Goal: Task Accomplishment & Management: Use online tool/utility

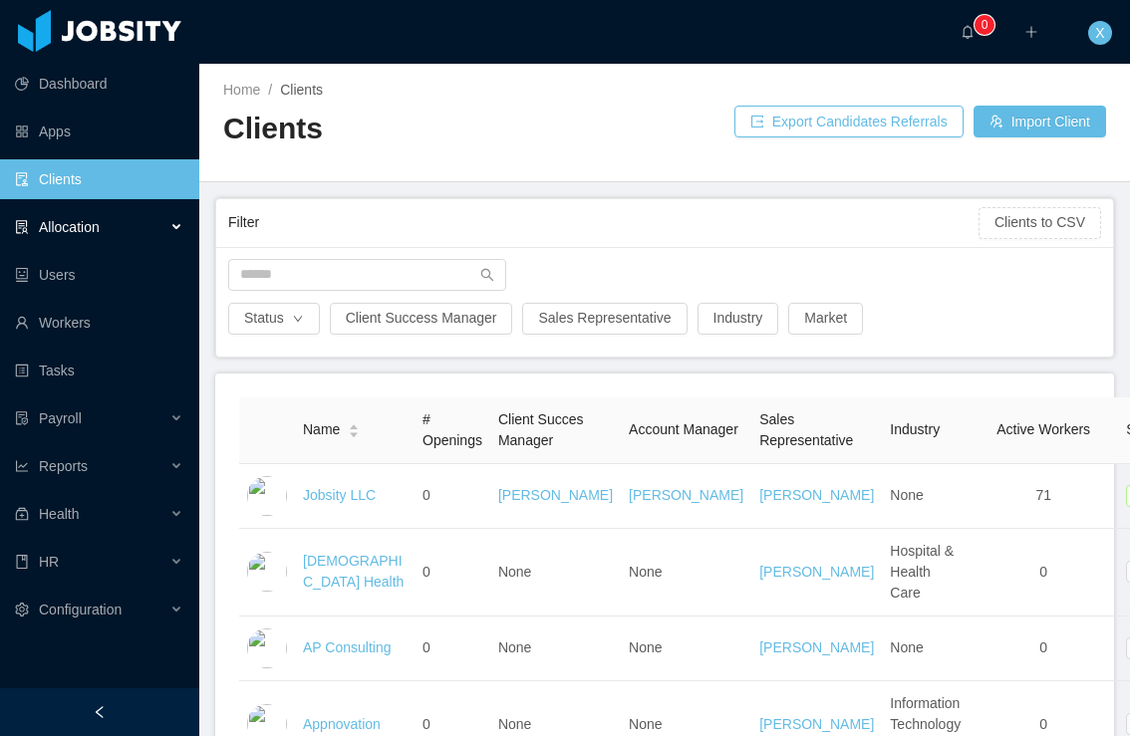
click at [86, 226] on span "Allocation" at bounding box center [69, 227] width 61 height 16
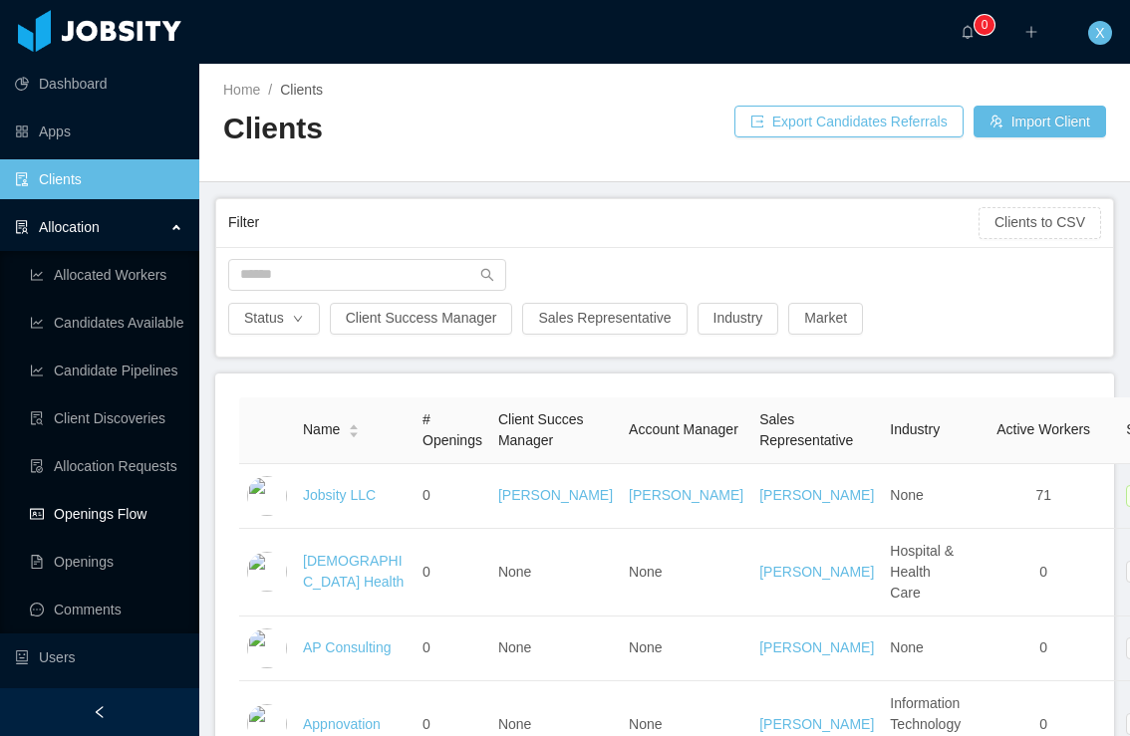
click at [105, 516] on link "Openings Flow" at bounding box center [106, 514] width 153 height 40
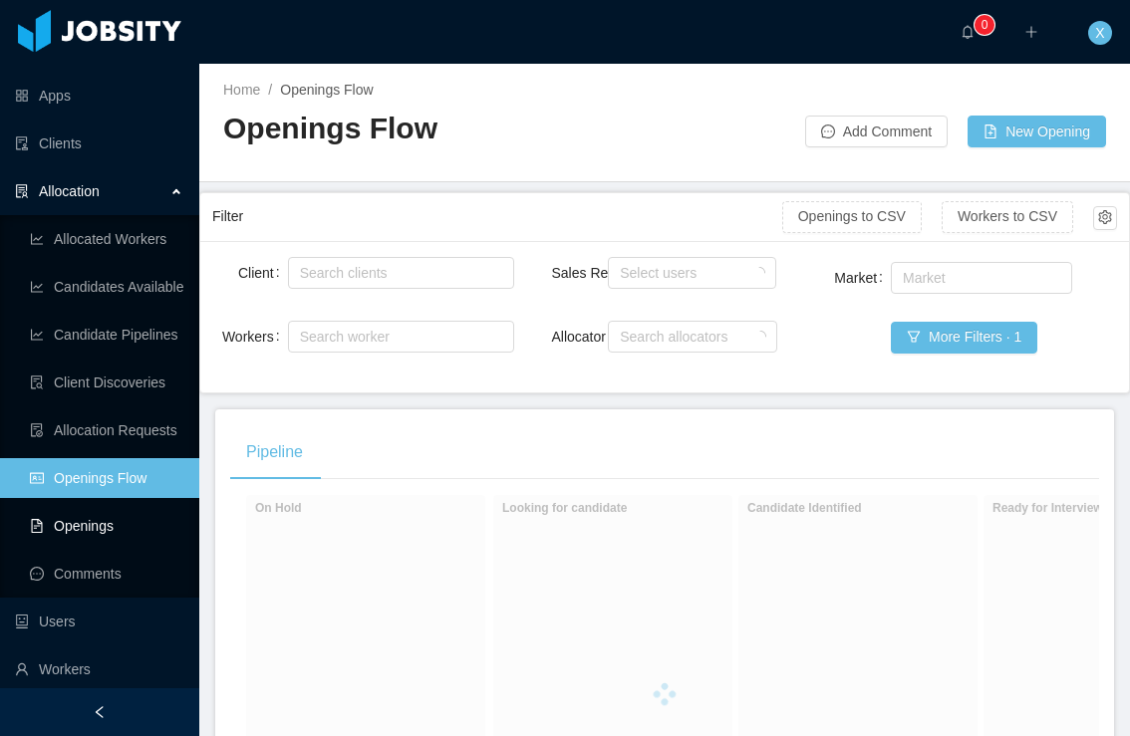
scroll to position [37, 0]
click at [372, 280] on div "Search clients" at bounding box center [396, 273] width 193 height 20
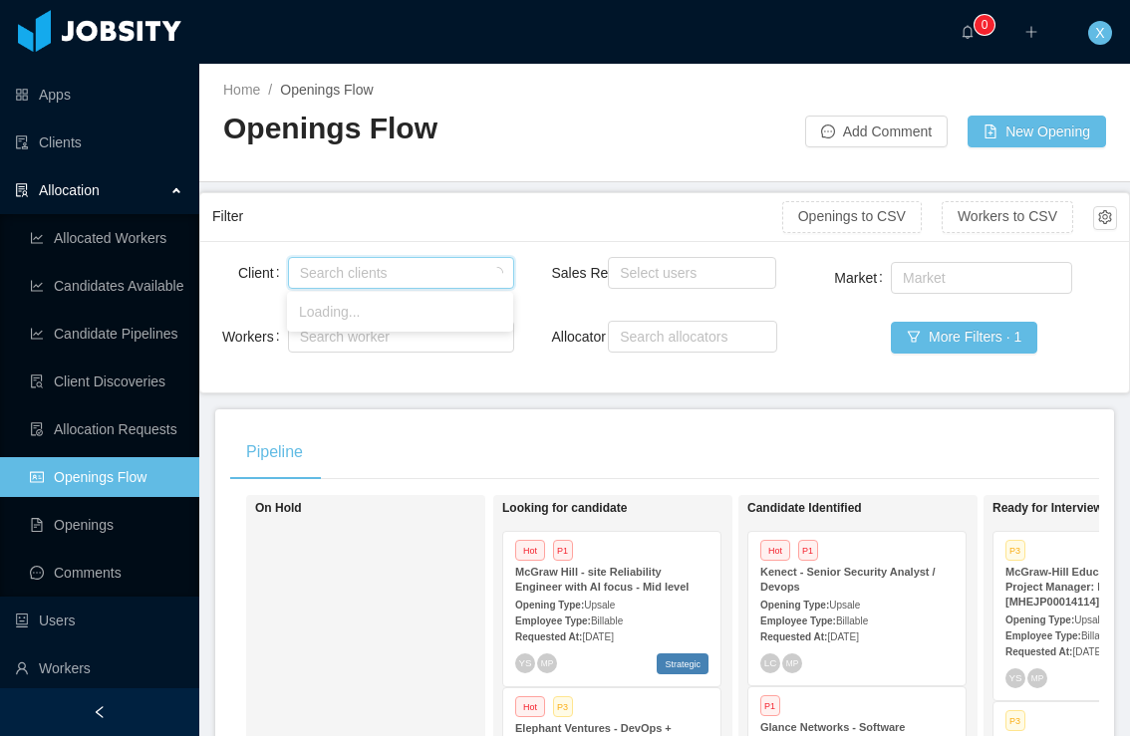
click at [372, 273] on div "Search clients" at bounding box center [396, 273] width 193 height 20
type input "******"
click at [393, 312] on li "McGraw-Hill Education" at bounding box center [400, 312] width 226 height 32
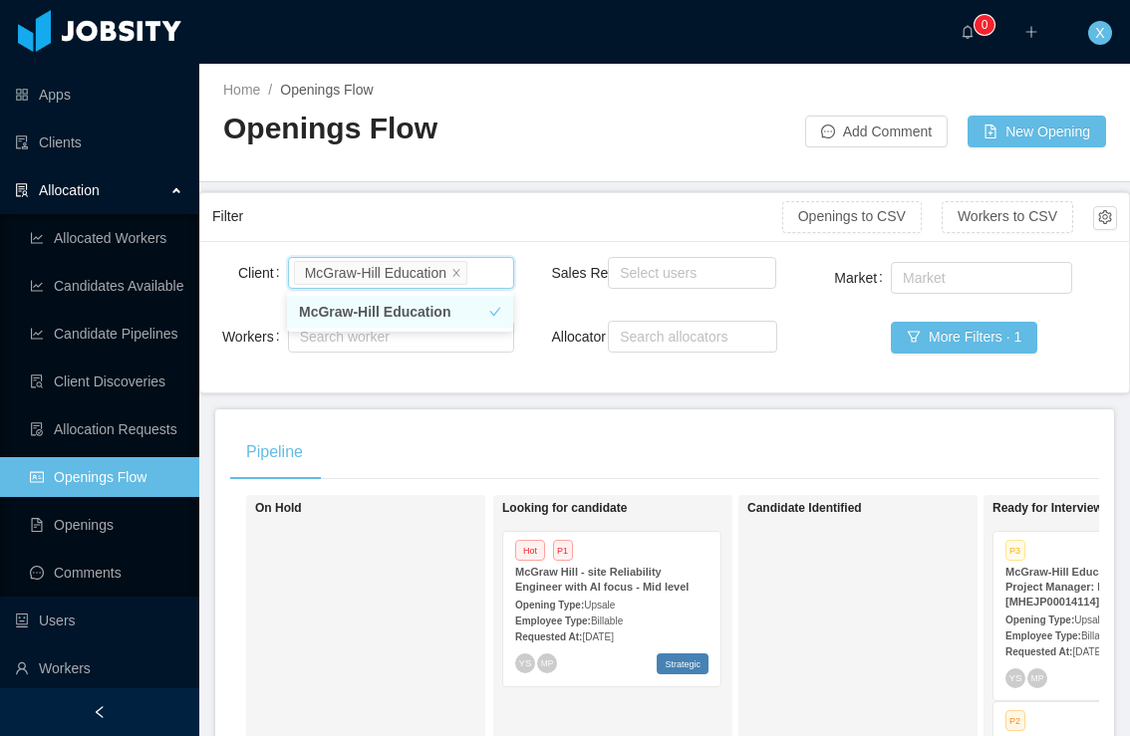
click at [422, 307] on li "McGraw-Hill Education" at bounding box center [400, 312] width 226 height 32
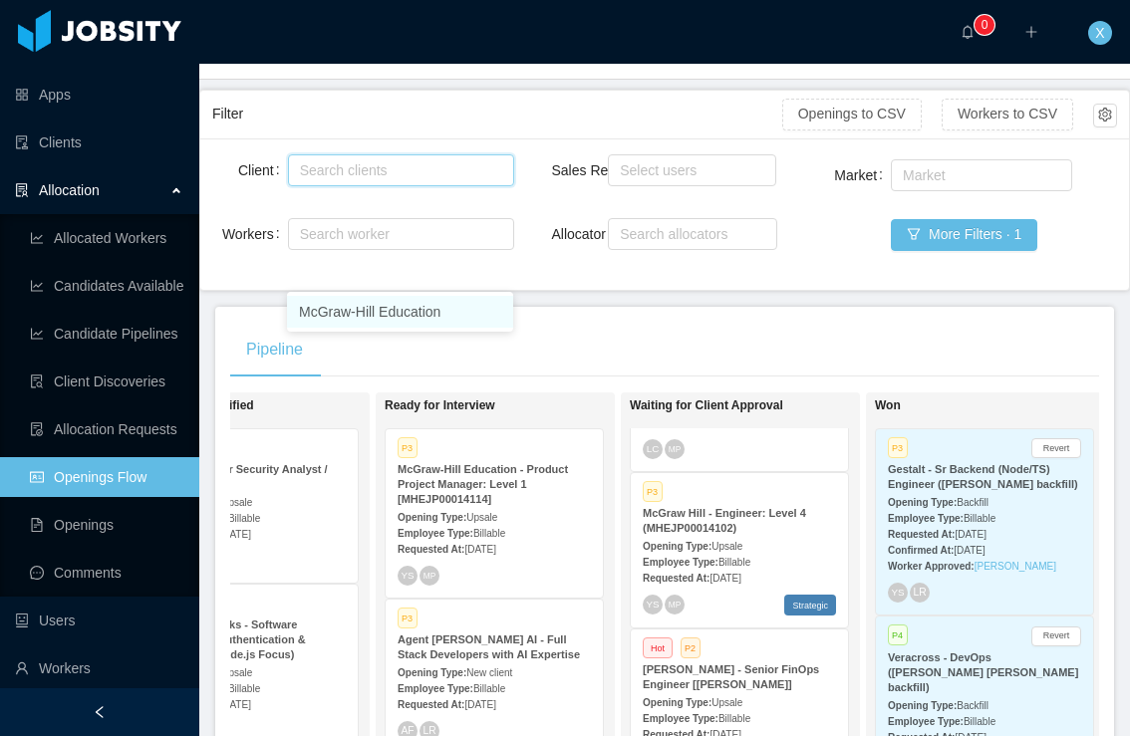
click at [494, 491] on strong "McGraw-Hill Education - Product Project Manager: Level 1 [MHEJP00014114]" at bounding box center [483, 484] width 170 height 42
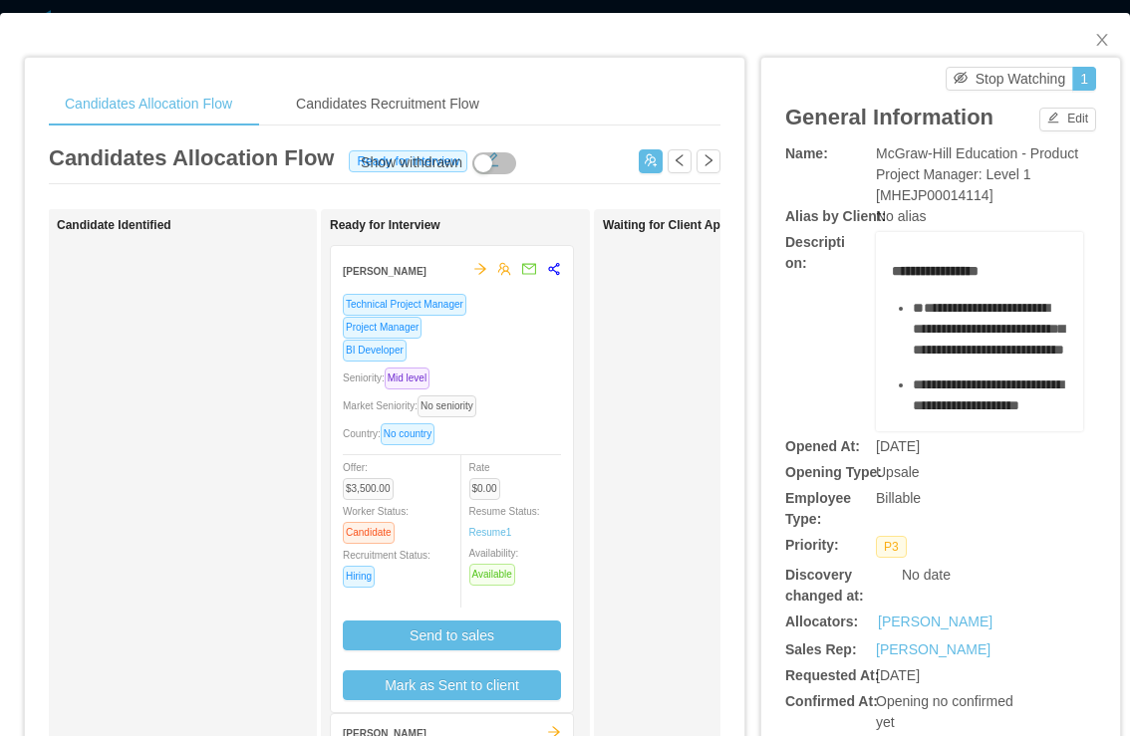
scroll to position [5, 0]
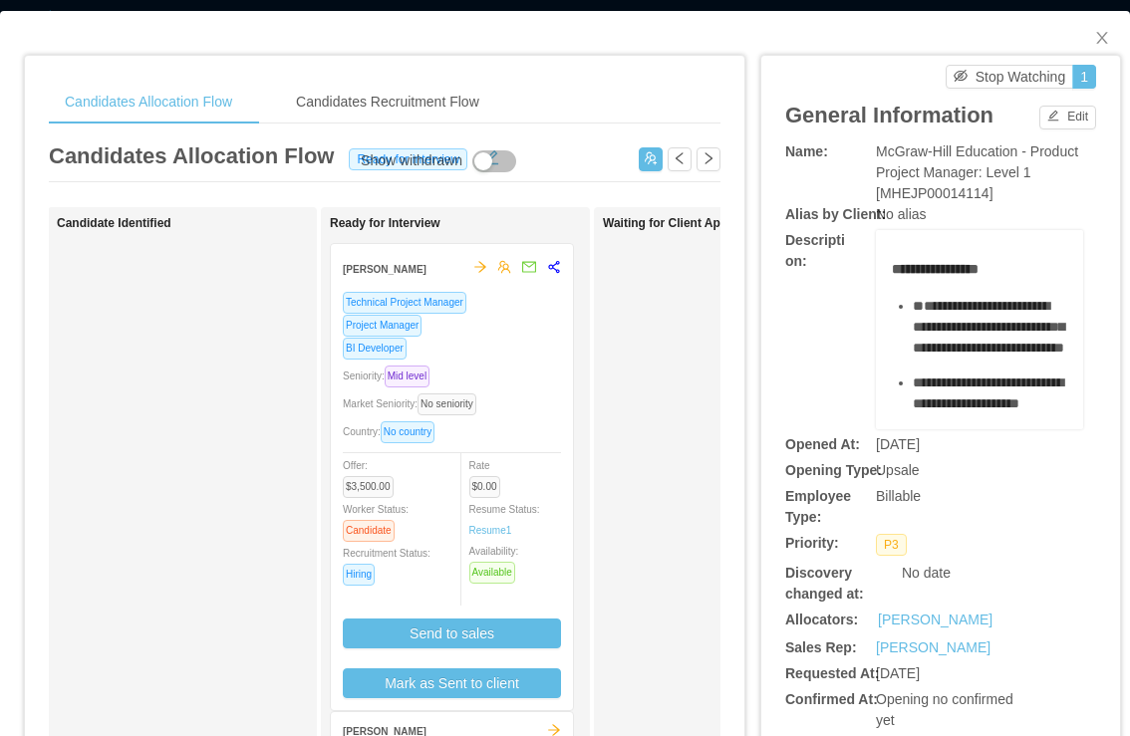
click at [506, 347] on div "BI Developer" at bounding box center [452, 348] width 218 height 23
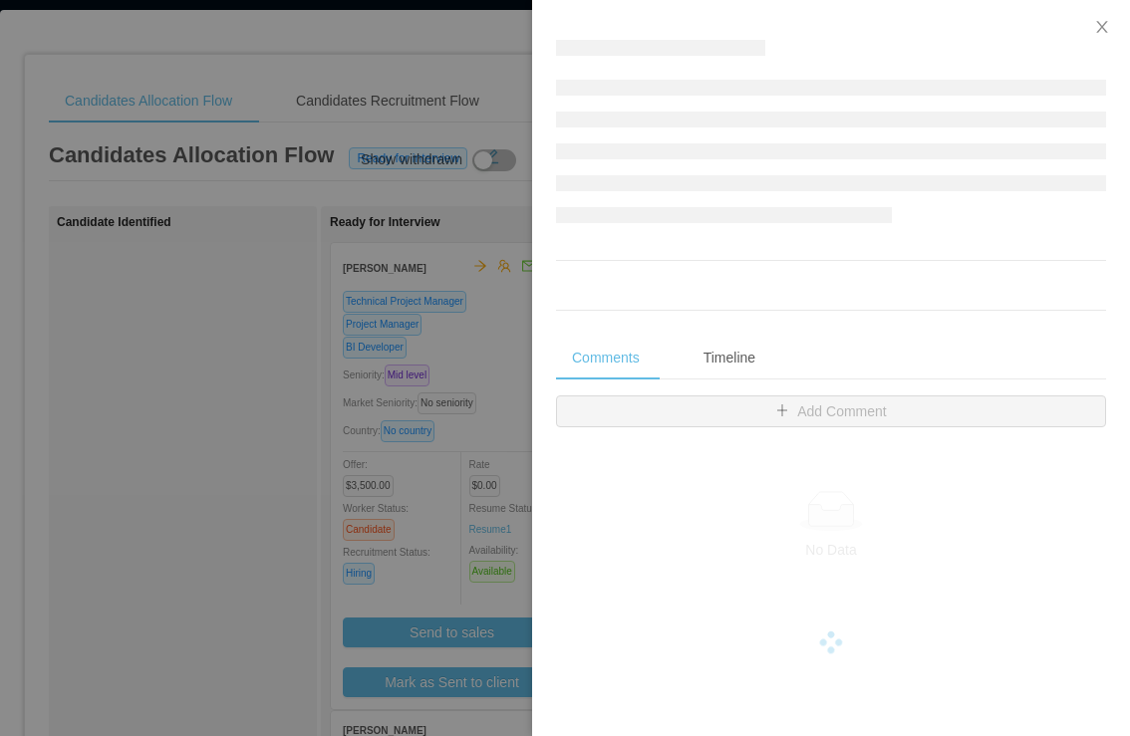
scroll to position [8, 0]
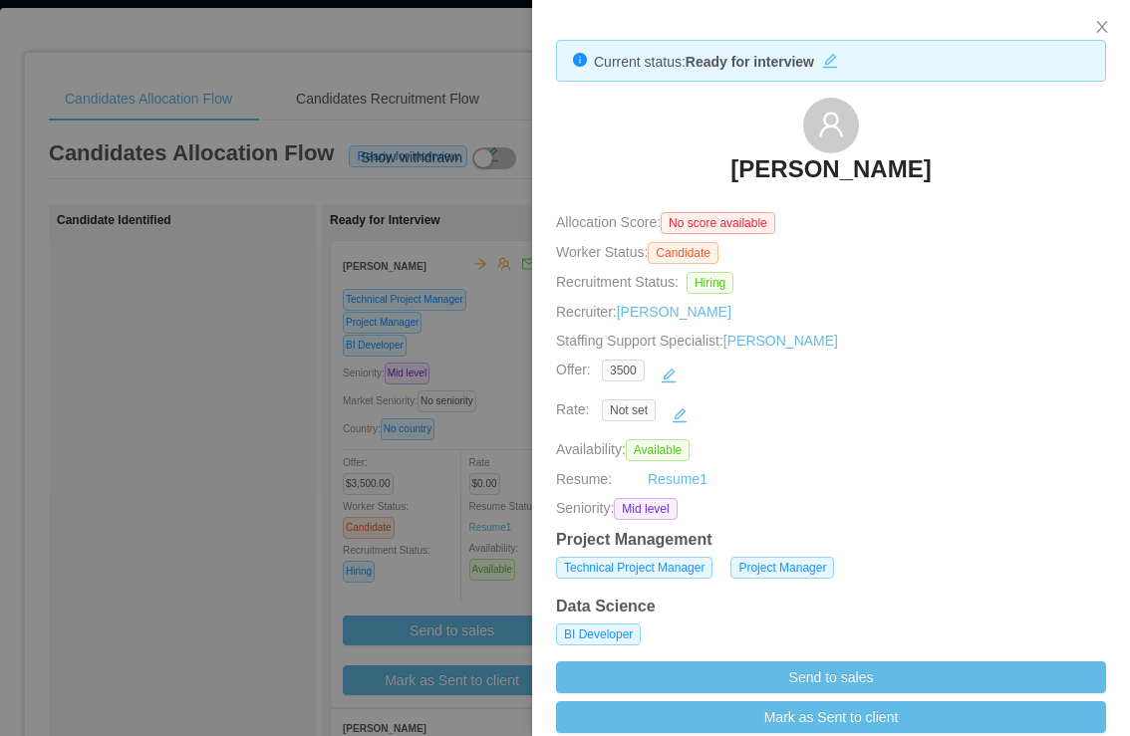
click at [858, 165] on h3 "[PERSON_NAME]" at bounding box center [830, 169] width 200 height 32
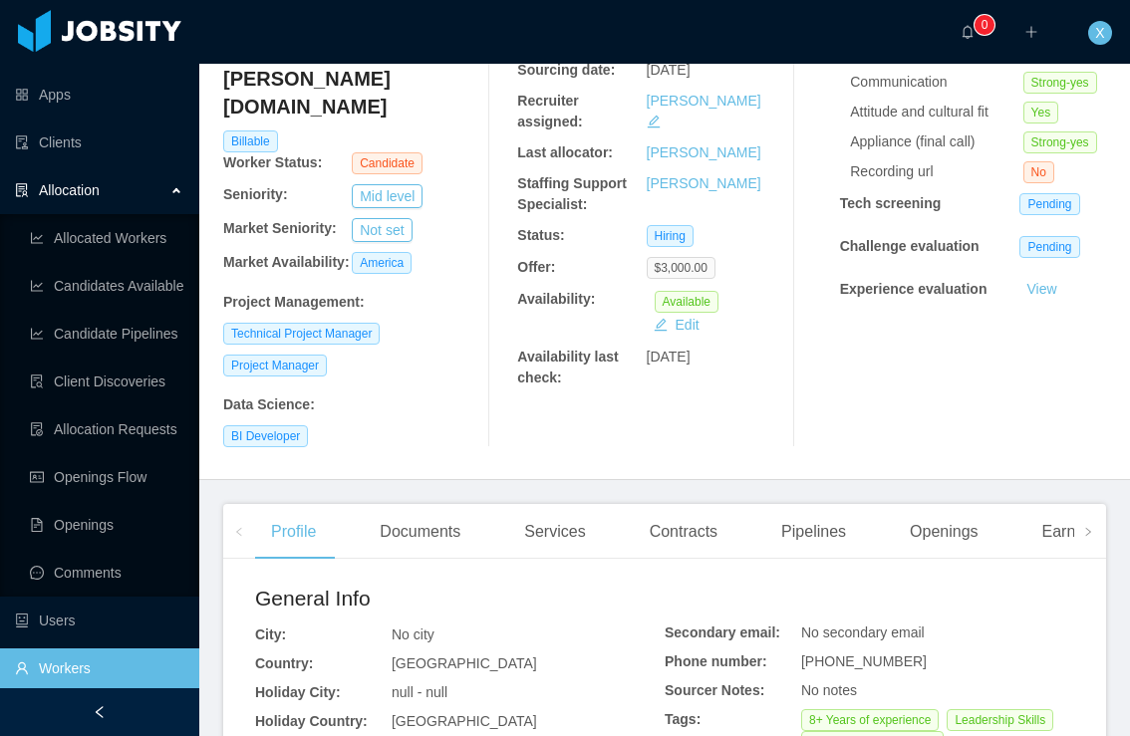
scroll to position [169, 0]
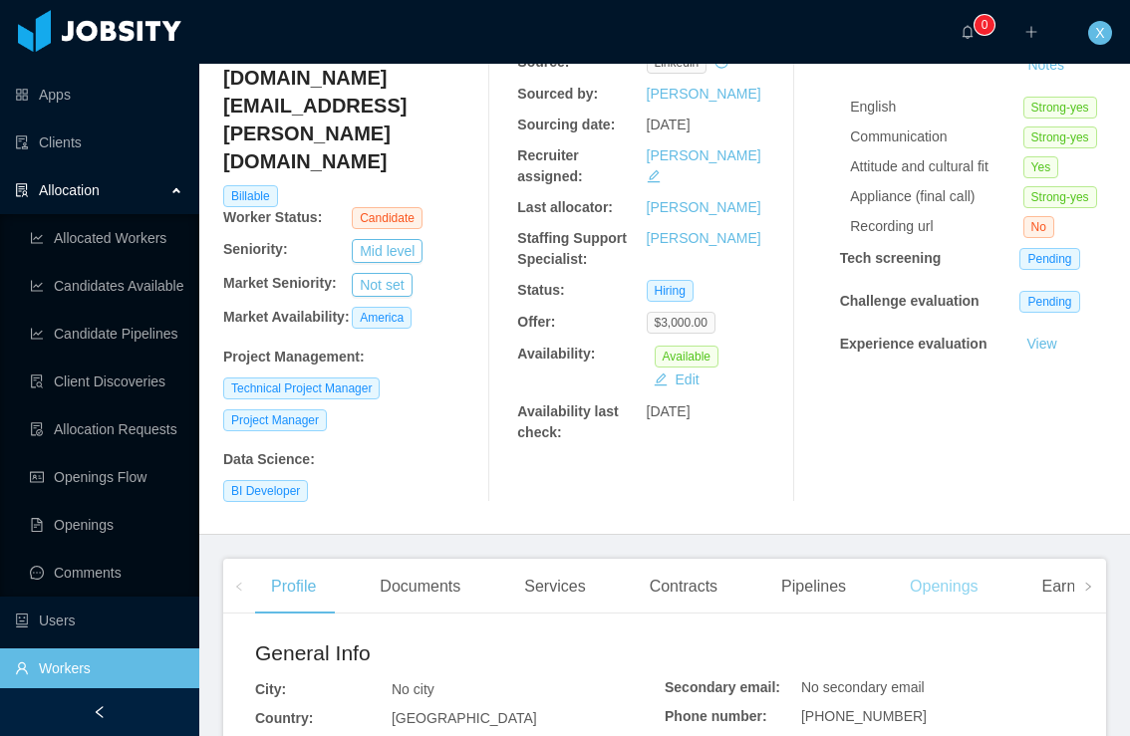
click at [930, 559] on div "Openings" at bounding box center [944, 587] width 101 height 56
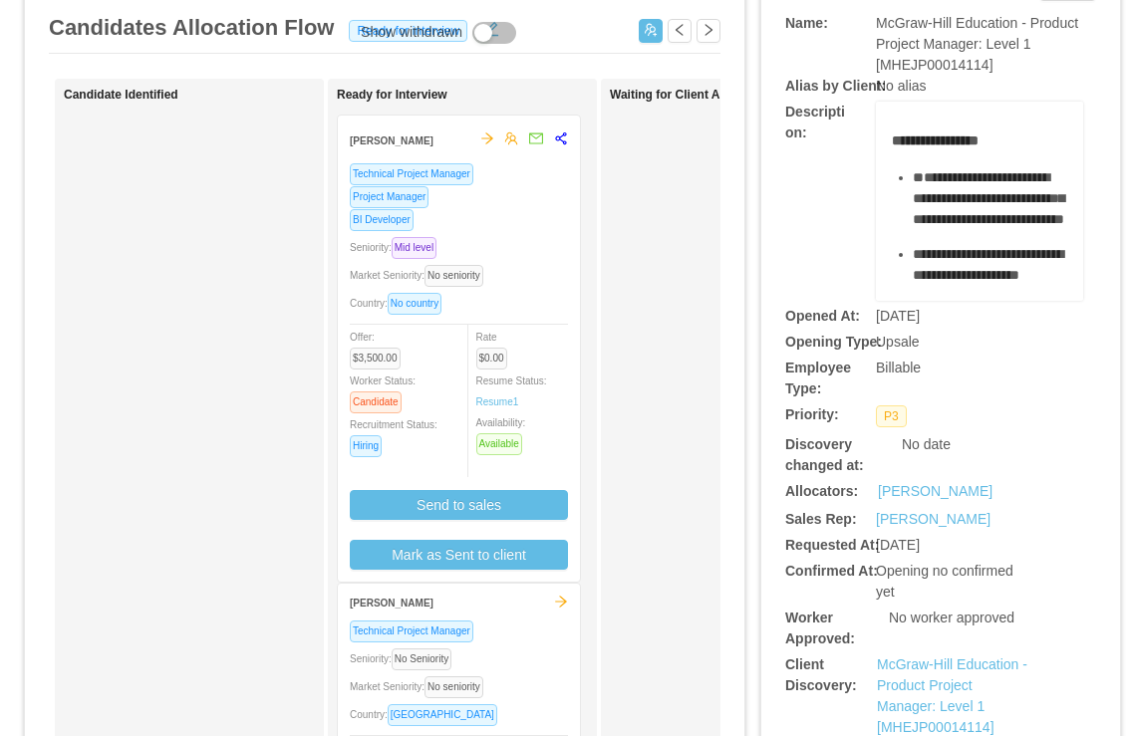
scroll to position [0, 291]
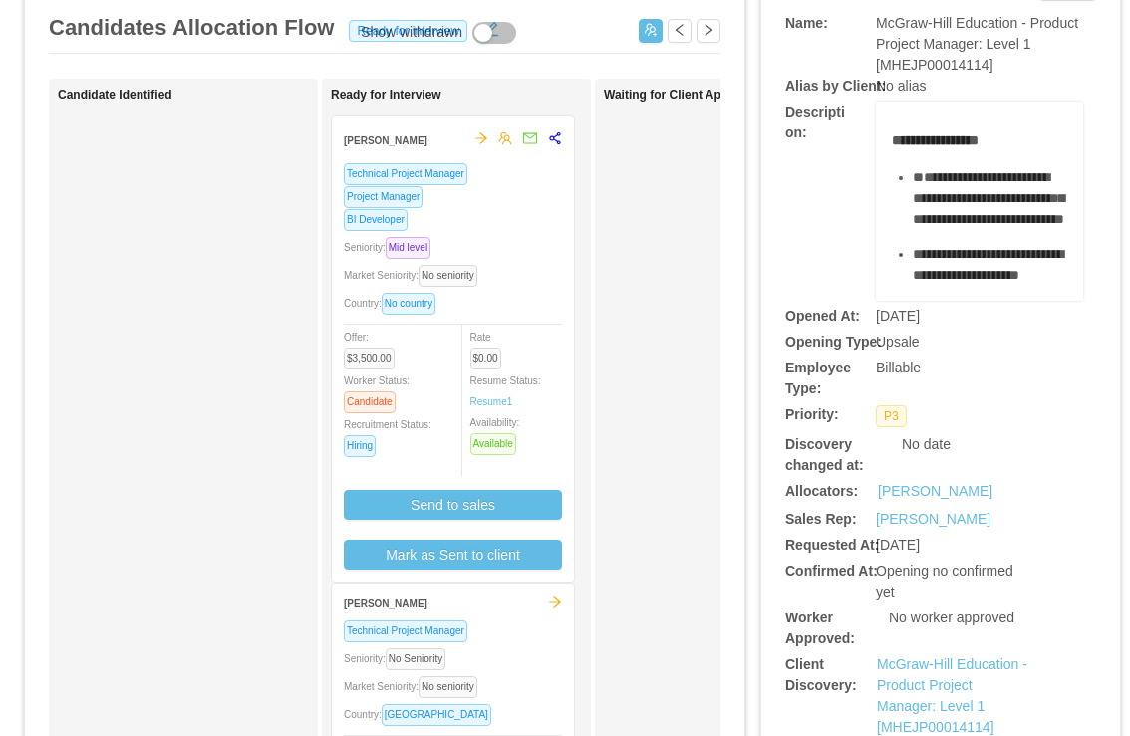
click at [504, 221] on div "BI Developer" at bounding box center [453, 219] width 218 height 23
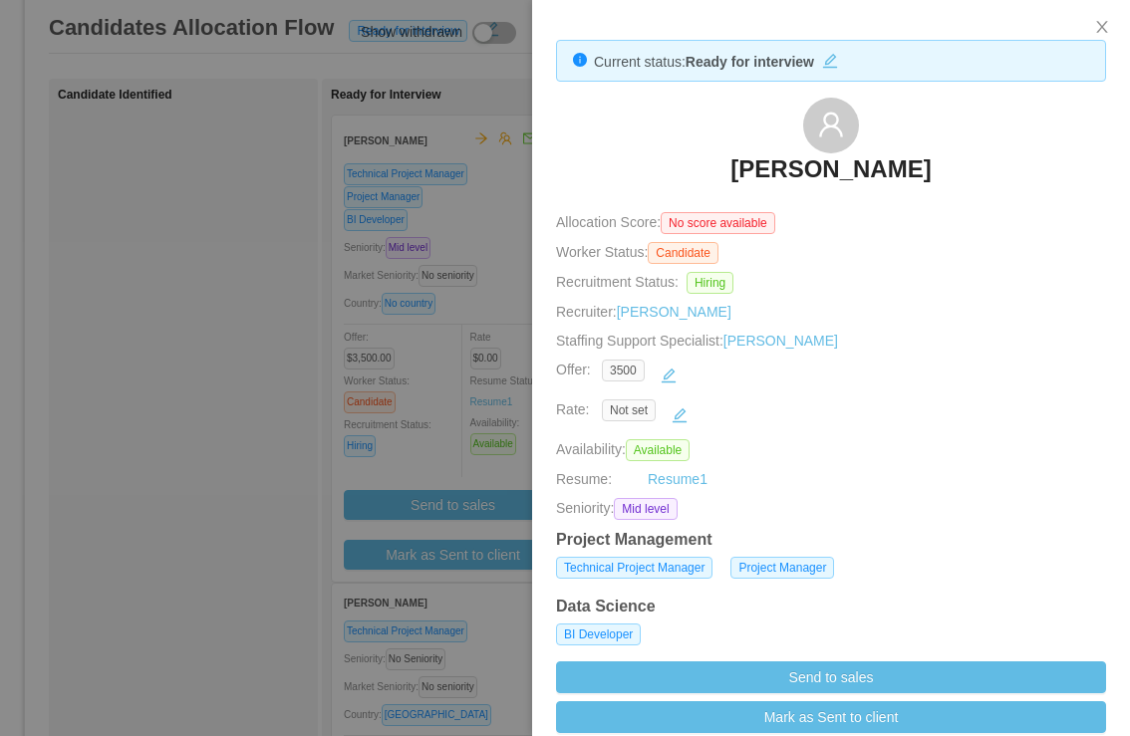
scroll to position [1, 0]
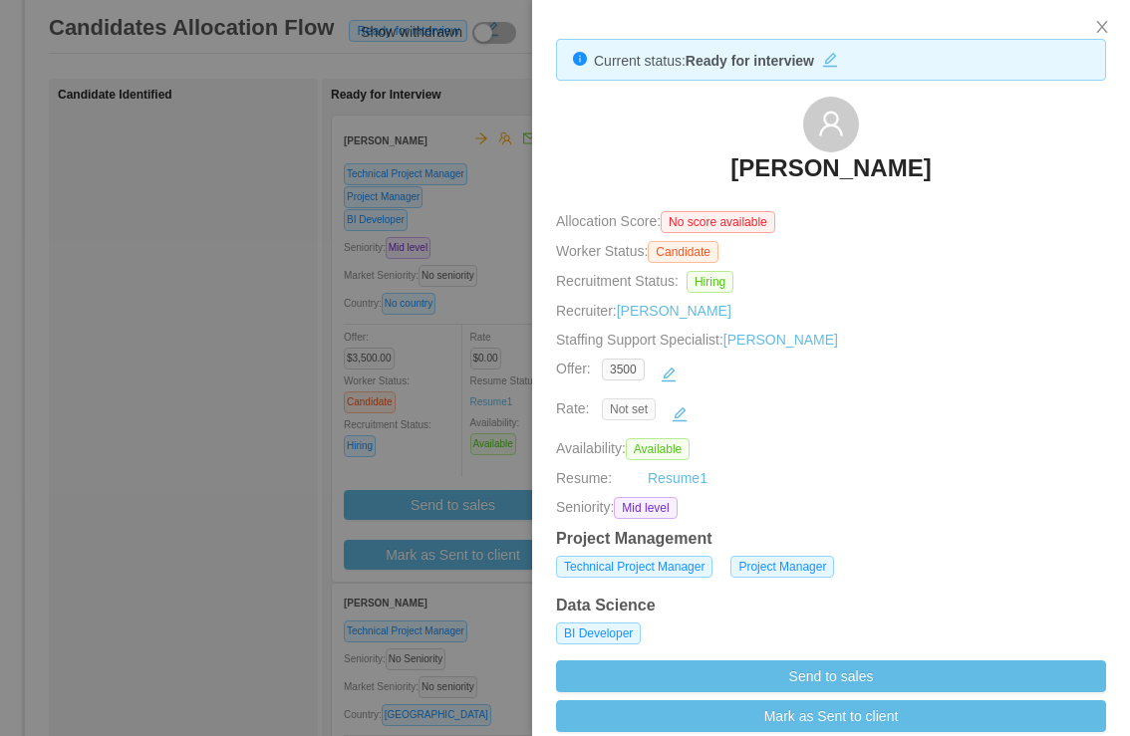
click at [613, 412] on span "Not set" at bounding box center [629, 410] width 54 height 22
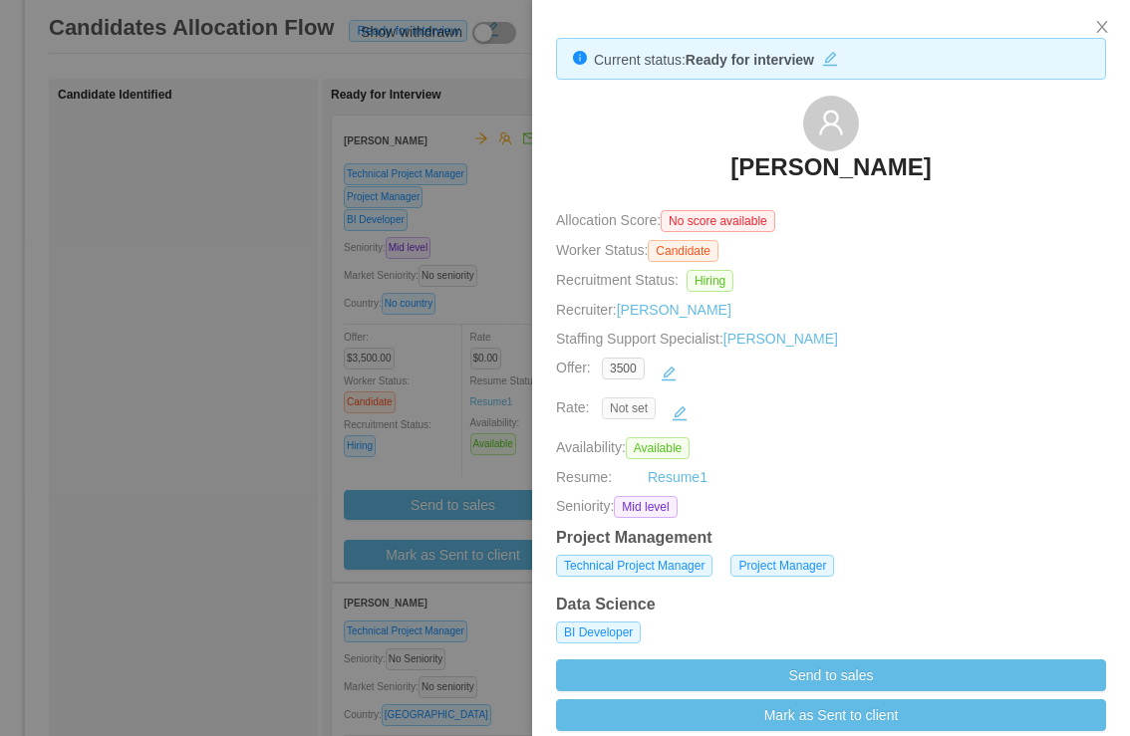
click at [627, 413] on span "Not set" at bounding box center [629, 409] width 54 height 22
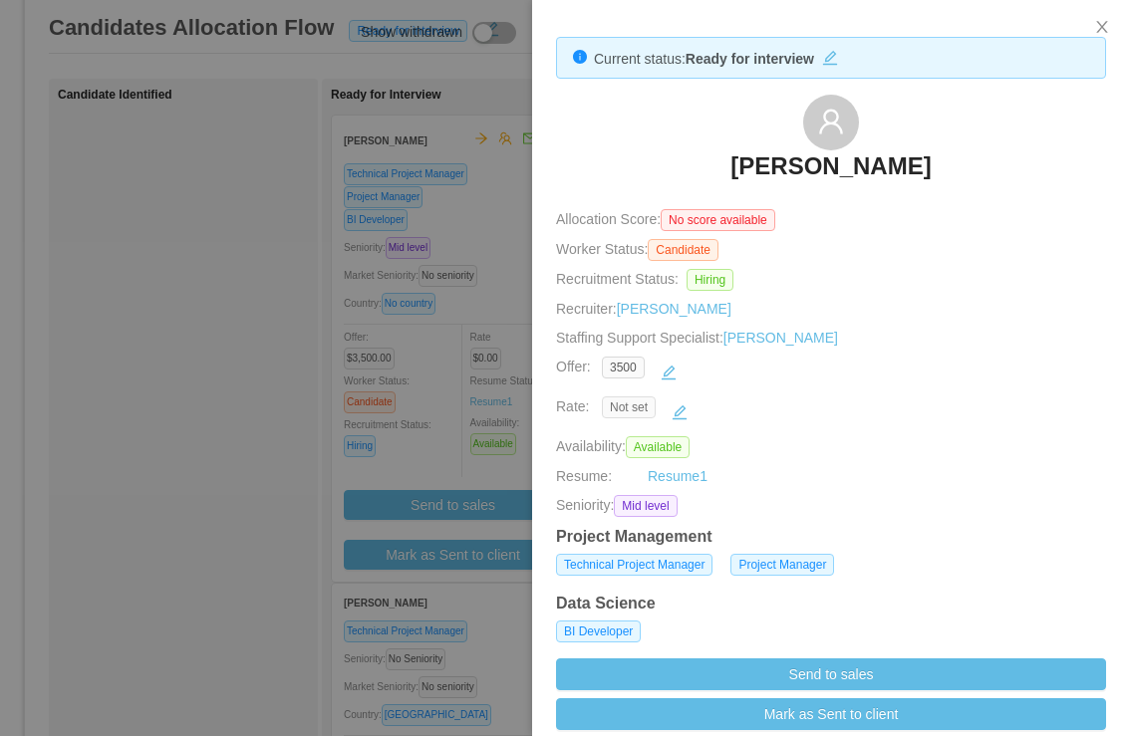
scroll to position [0, 0]
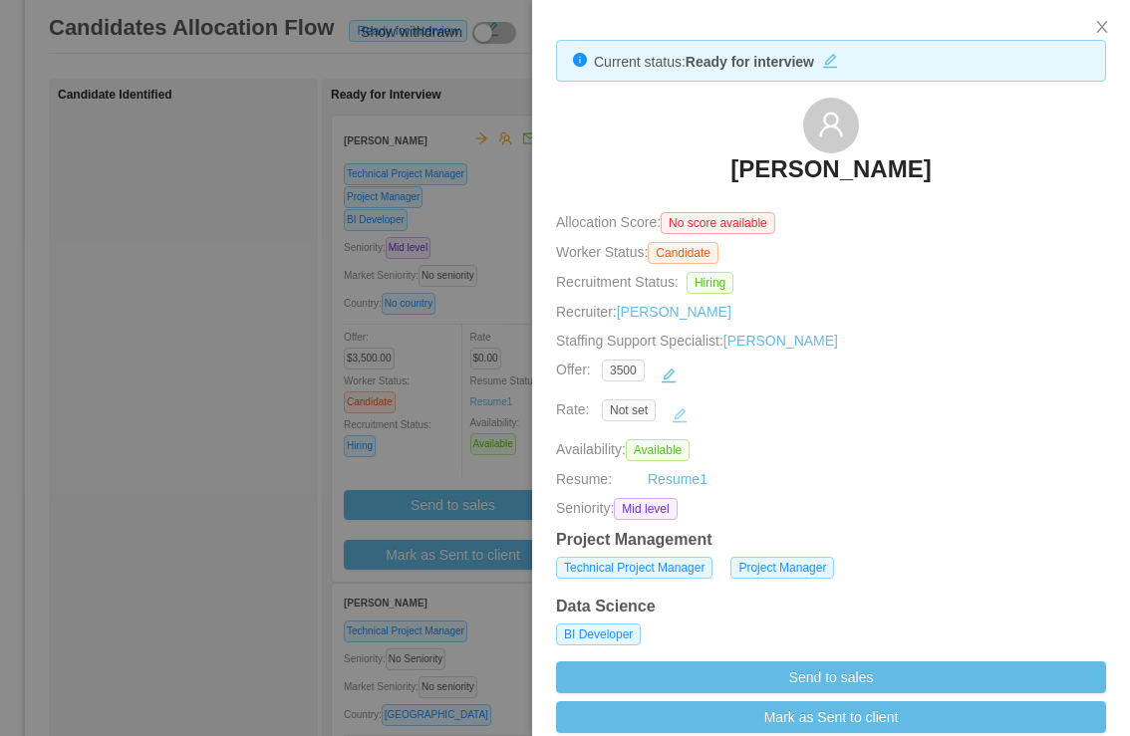
click at [691, 416] on button "button" at bounding box center [680, 416] width 32 height 32
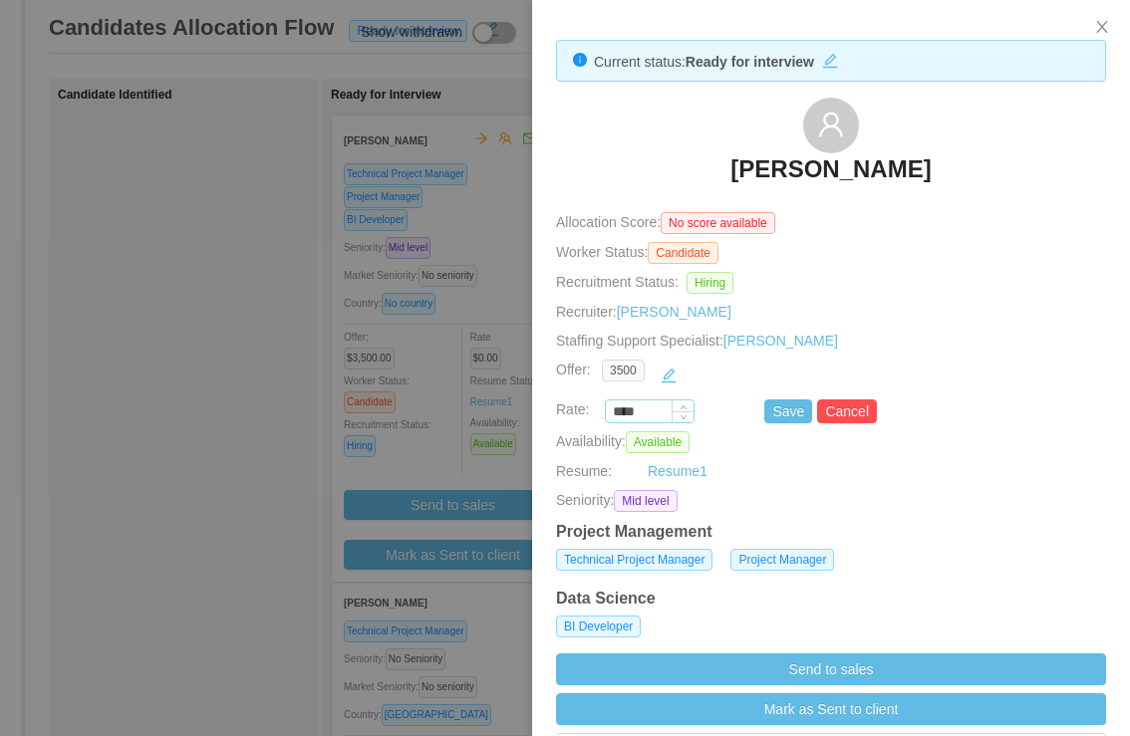
click at [662, 408] on input "****" at bounding box center [650, 413] width 88 height 22
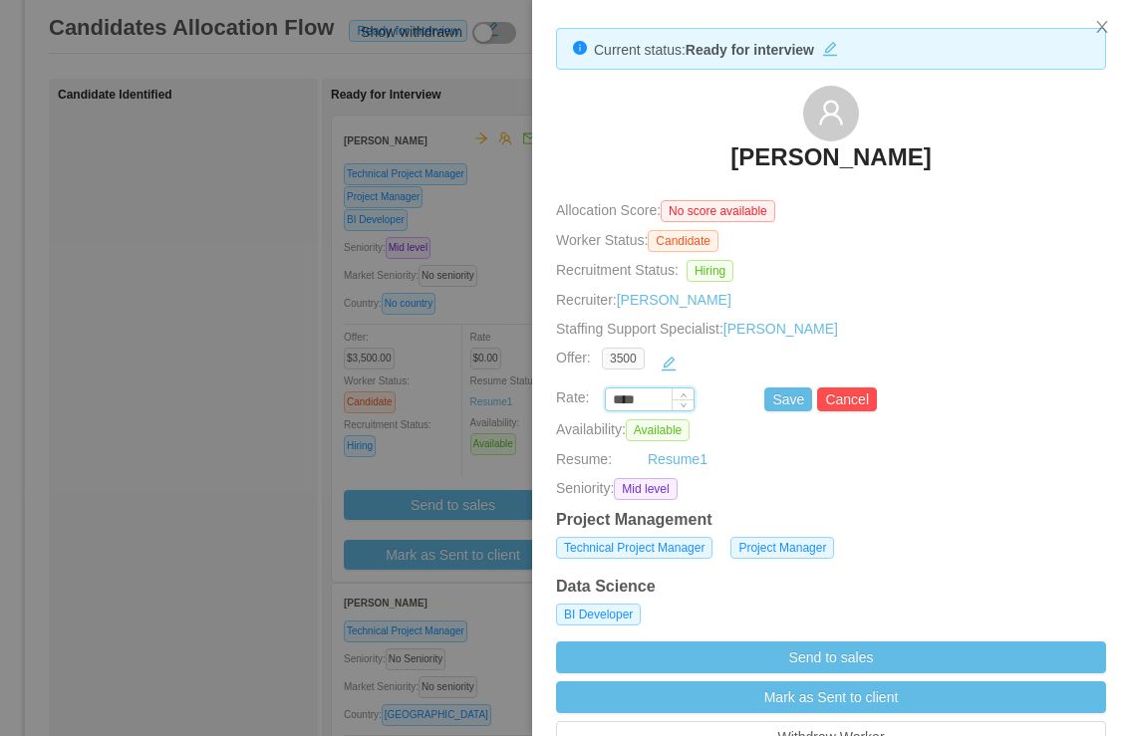
scroll to position [14, 0]
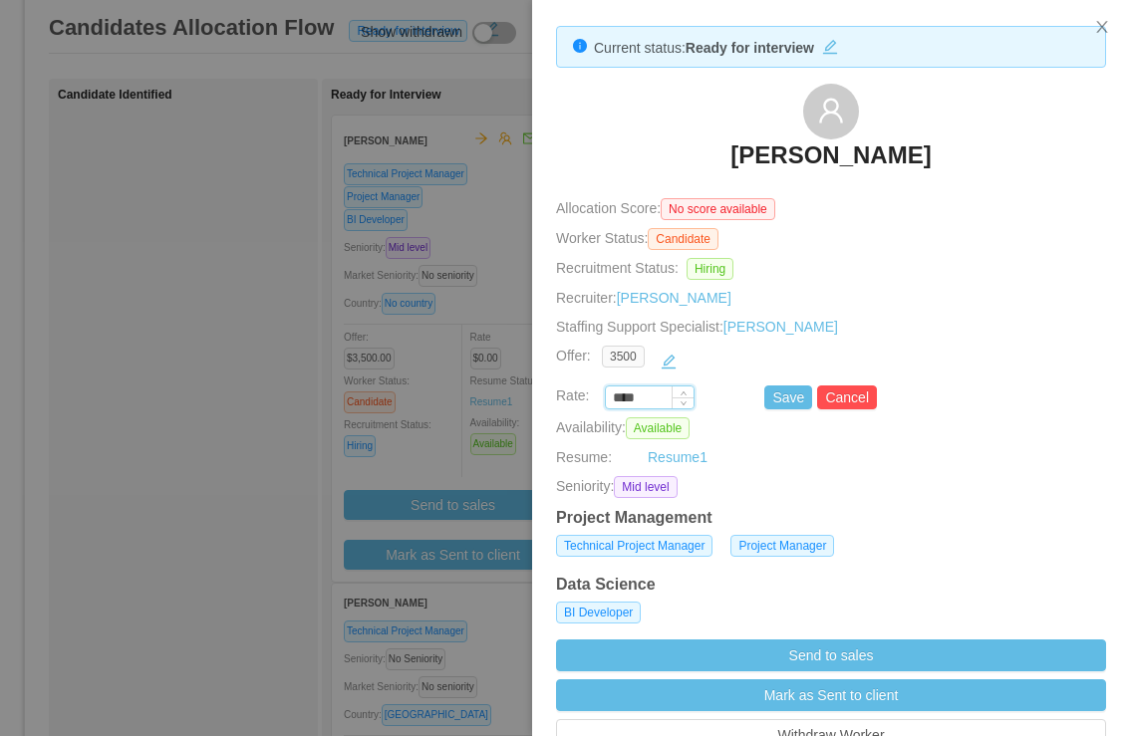
paste input "***"
type input "*******"
click at [786, 393] on button "Save" at bounding box center [788, 398] width 48 height 24
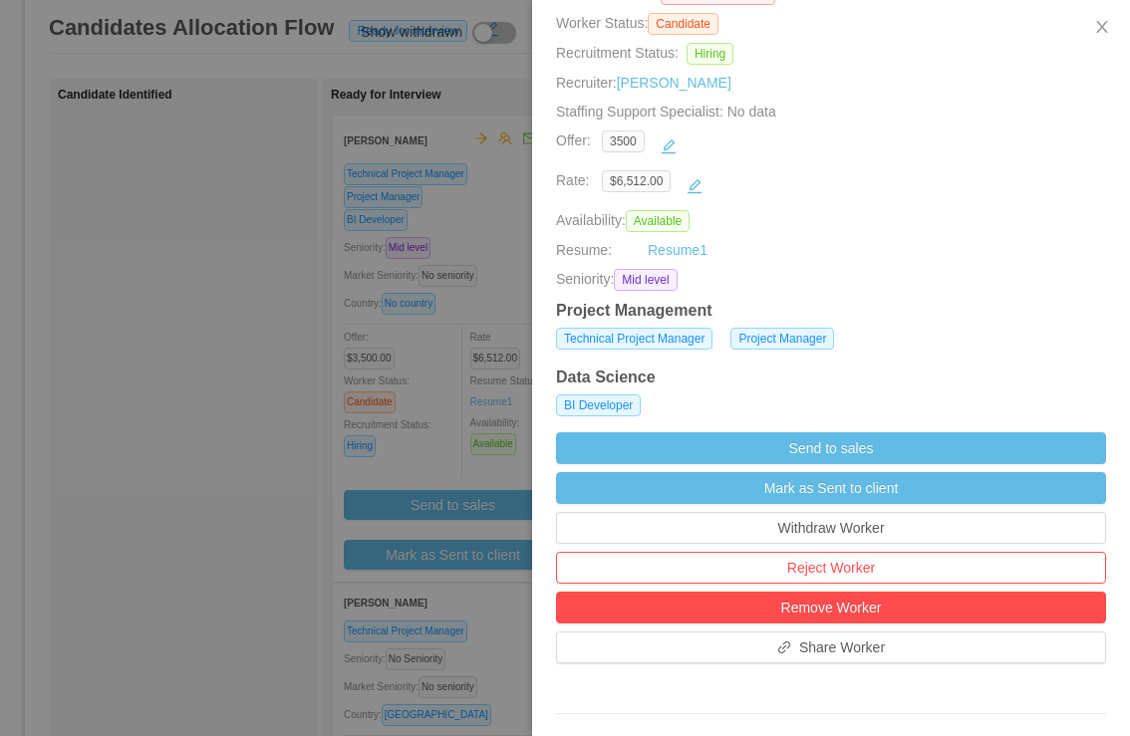
scroll to position [277, 0]
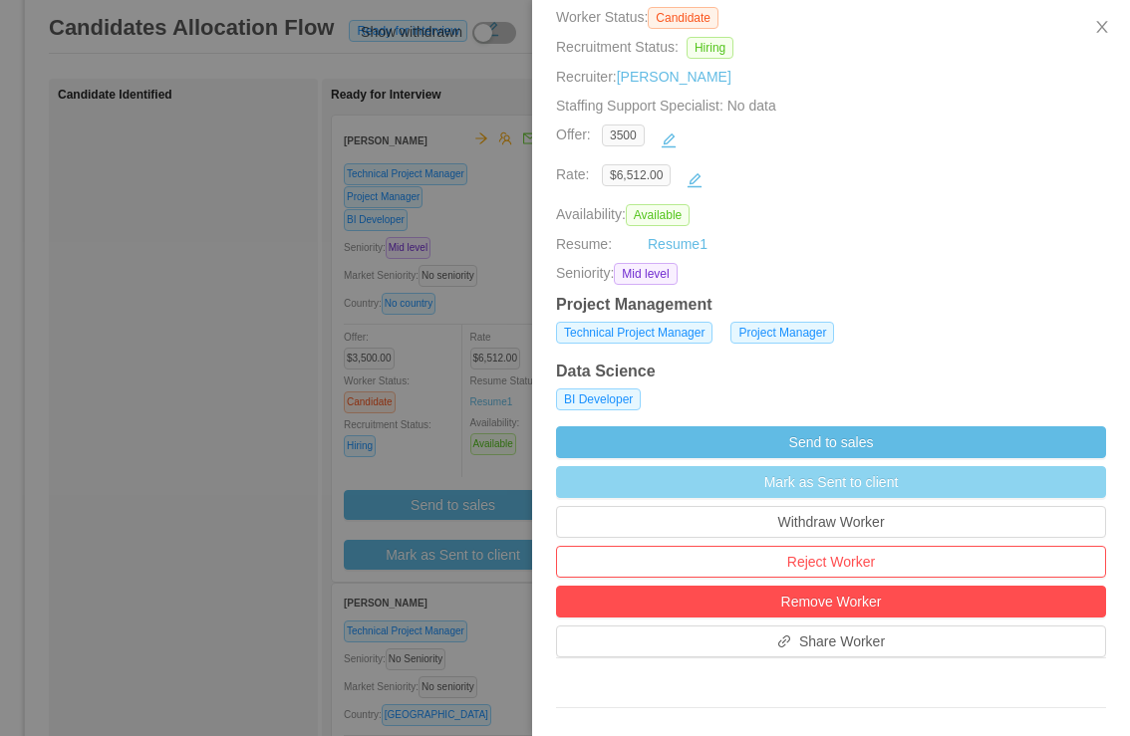
click at [845, 470] on button "Mark as Sent to client" at bounding box center [831, 482] width 550 height 32
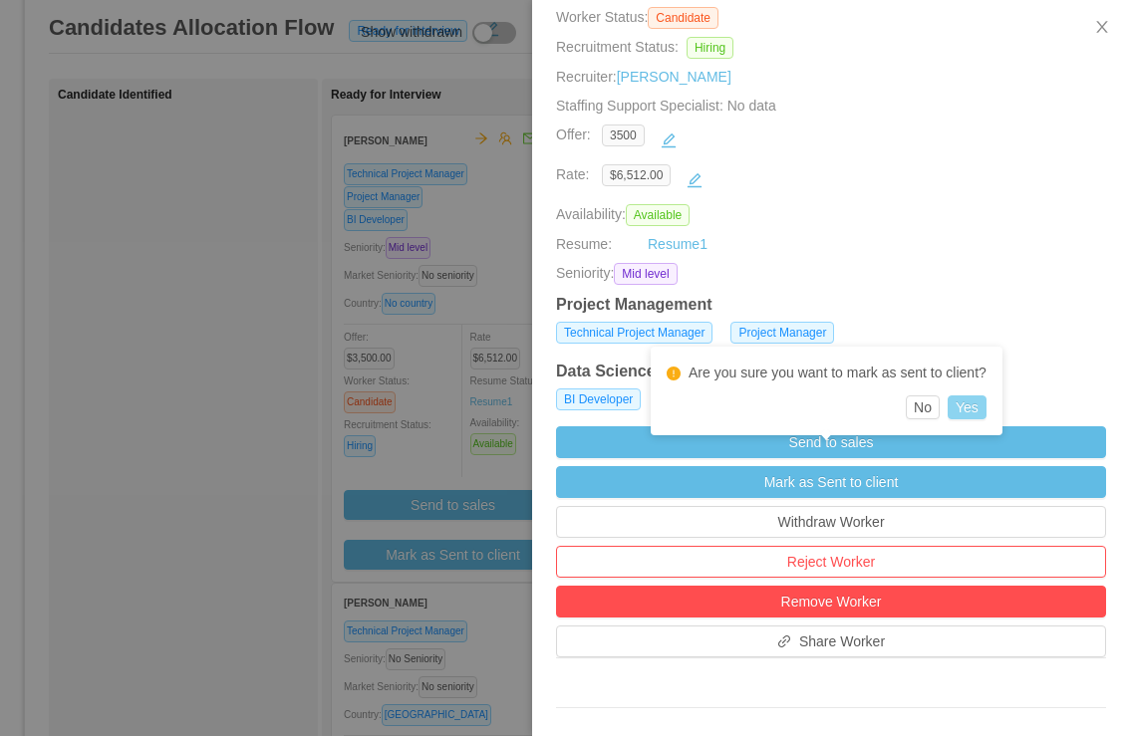
click at [969, 403] on button "Yes" at bounding box center [967, 408] width 39 height 24
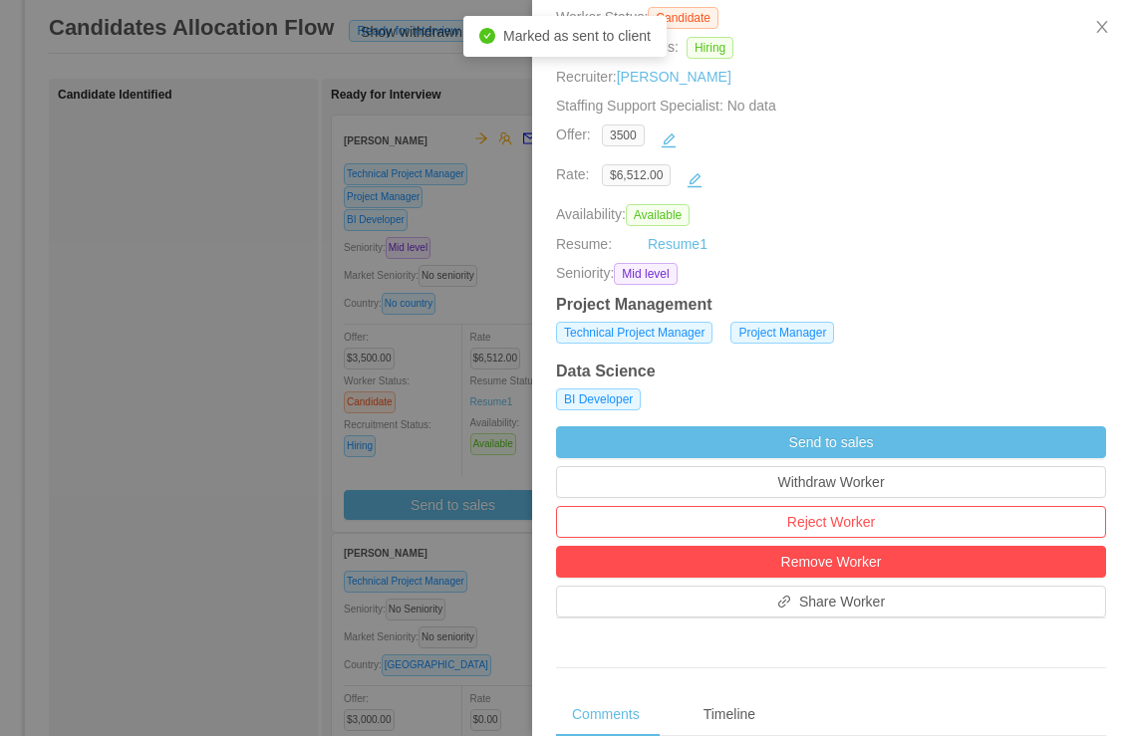
scroll to position [286, 0]
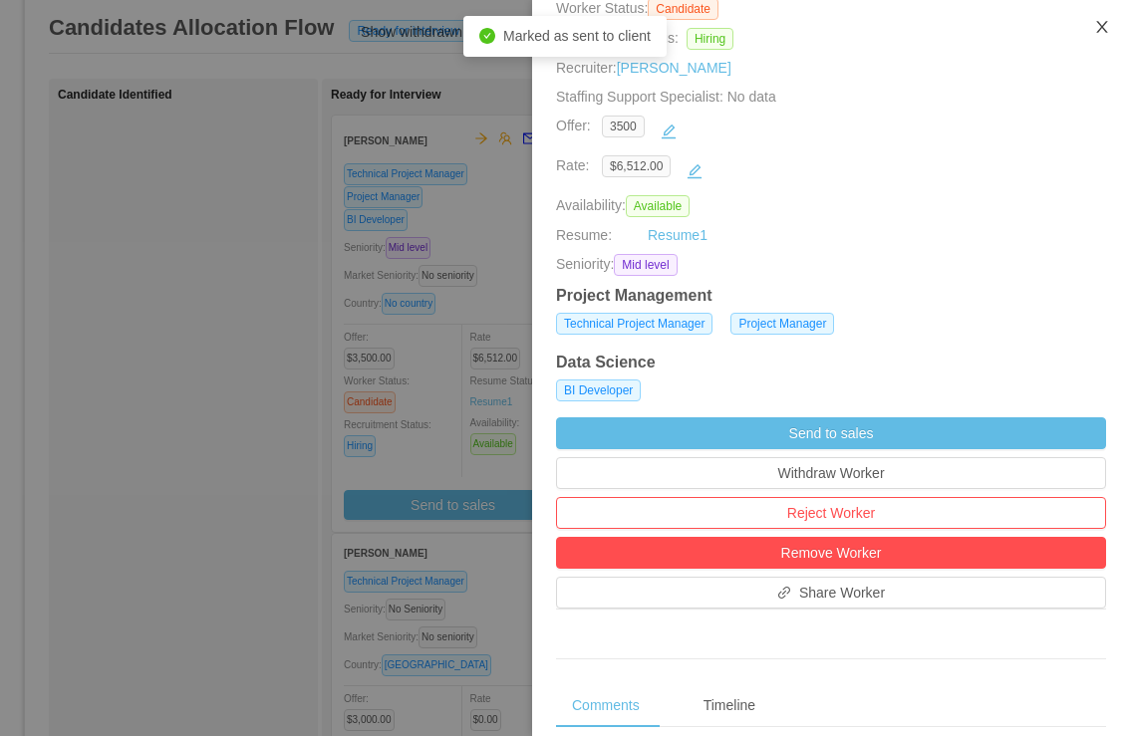
click at [1094, 28] on icon "icon: close" at bounding box center [1102, 27] width 16 height 16
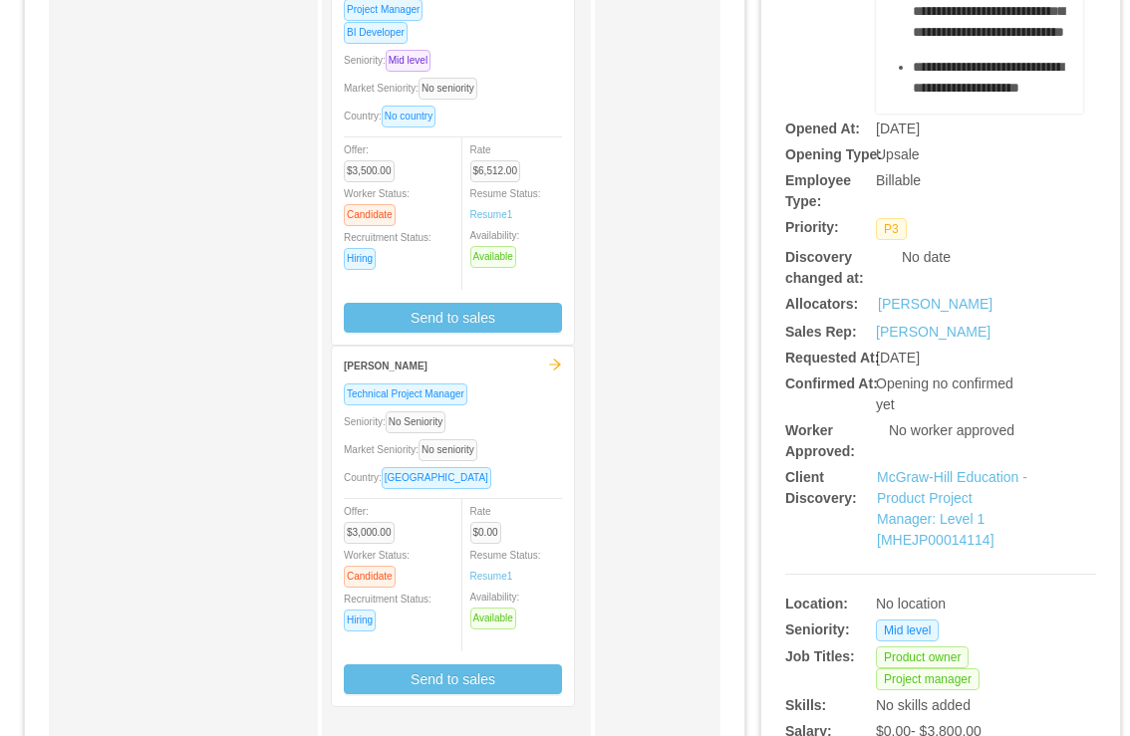
scroll to position [326, 0]
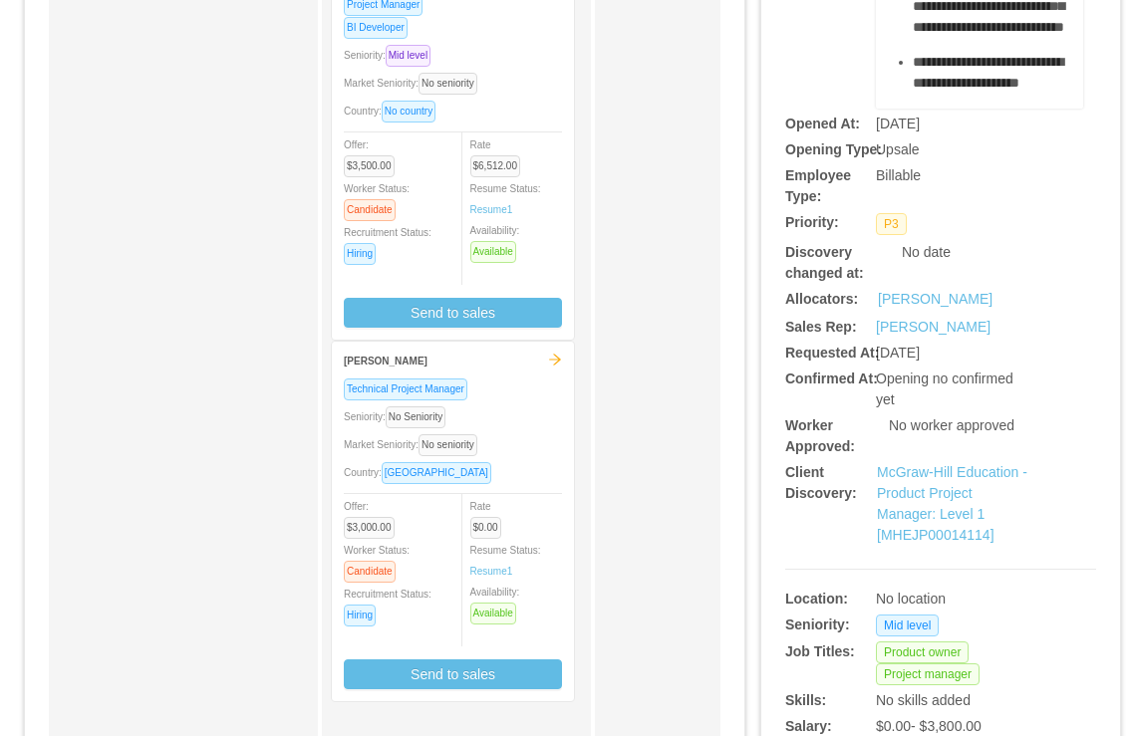
click at [445, 364] on div "[PERSON_NAME]" at bounding box center [446, 360] width 204 height 37
click at [508, 428] on div "Technical Project Manager Seniority: No Seniority Market Seniority: No seniorit…" at bounding box center [453, 534] width 218 height 312
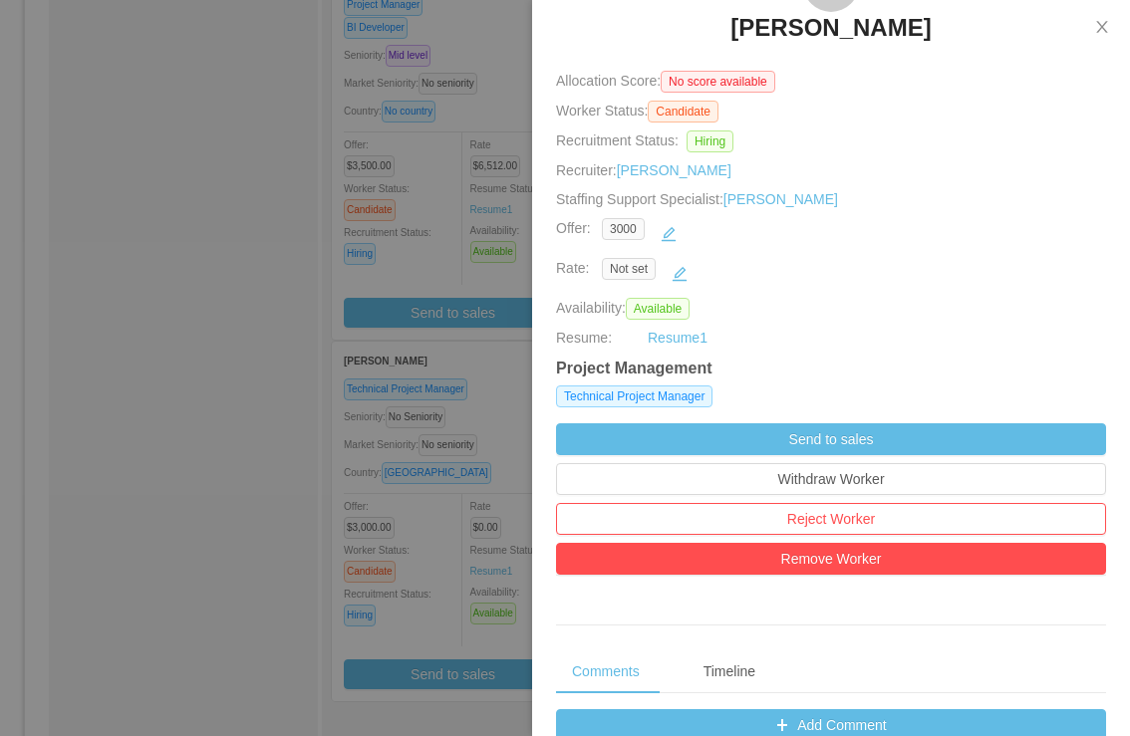
scroll to position [0, 0]
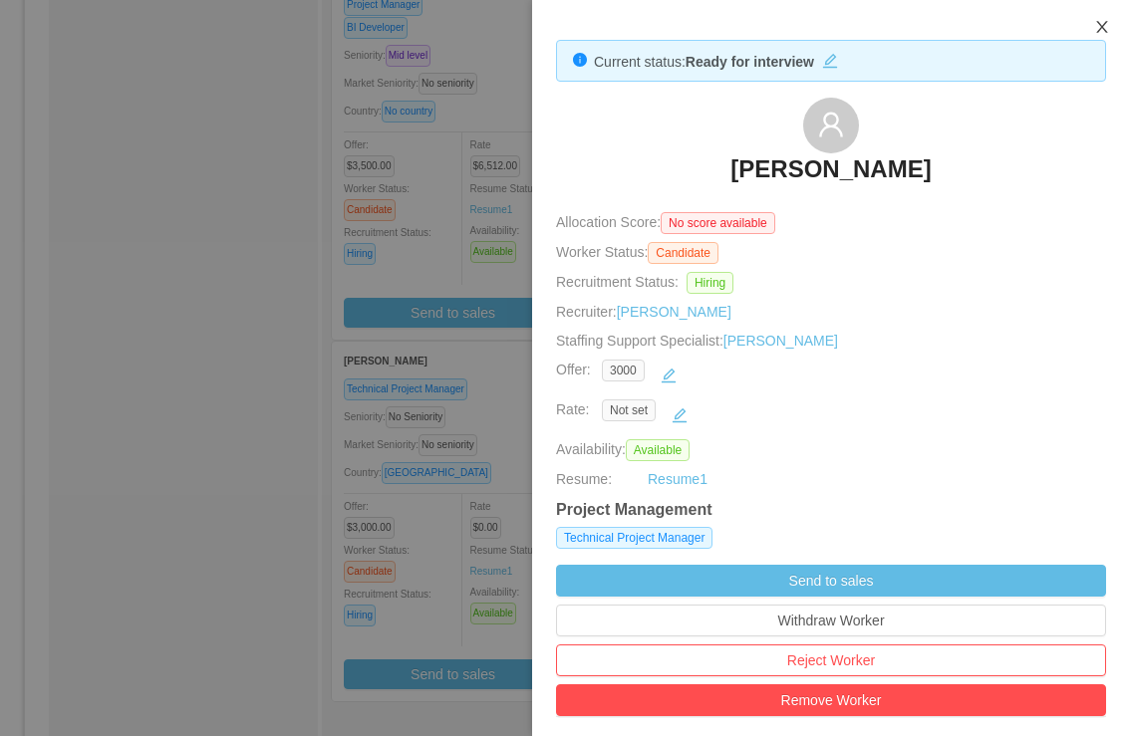
click at [1099, 23] on icon "icon: close" at bounding box center [1102, 27] width 16 height 16
